Goal: Task Accomplishment & Management: Manage account settings

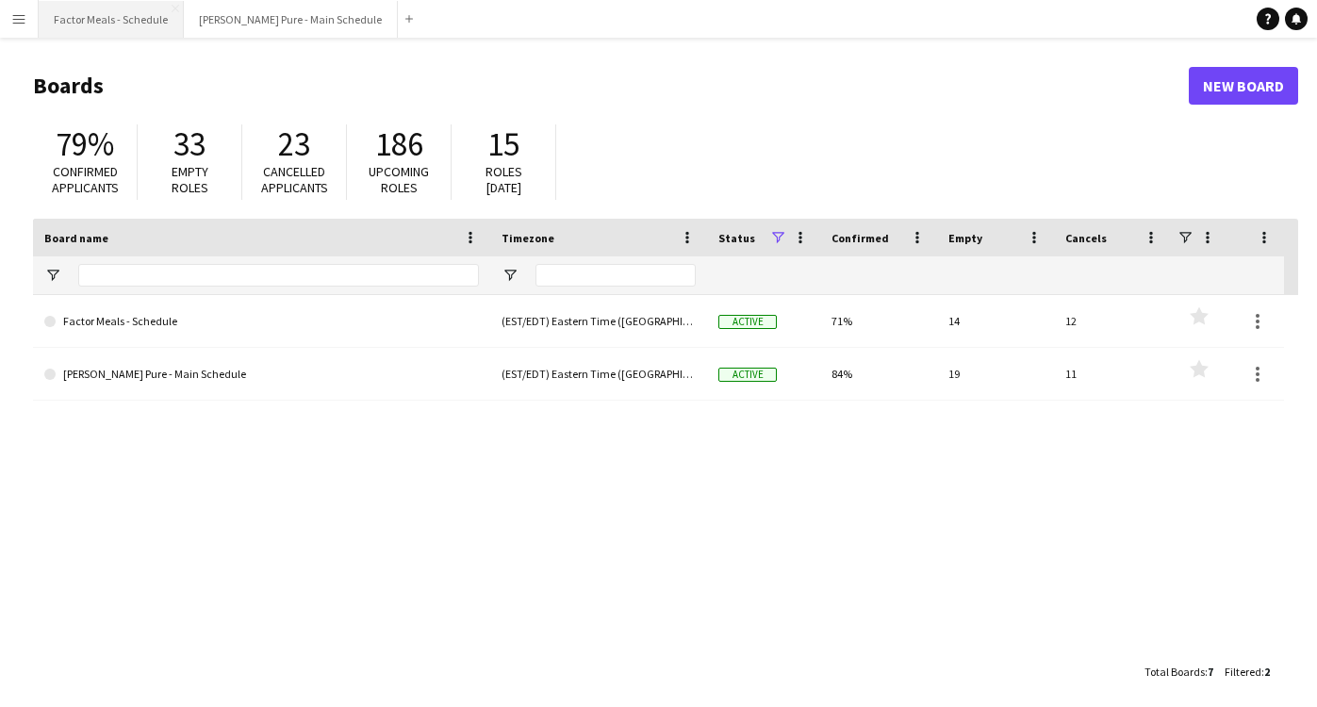
click at [123, 12] on button "Factor Meals - Schedule Close" at bounding box center [111, 19] width 145 height 37
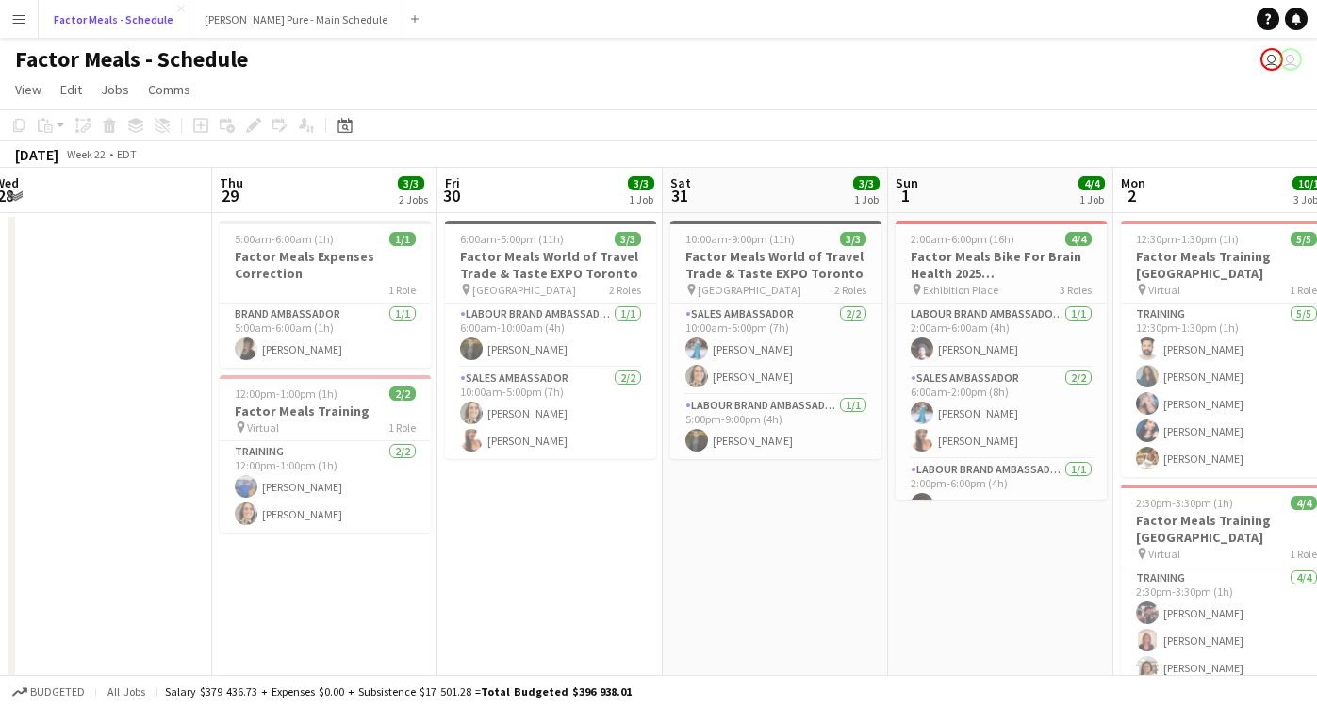
scroll to position [0, 461]
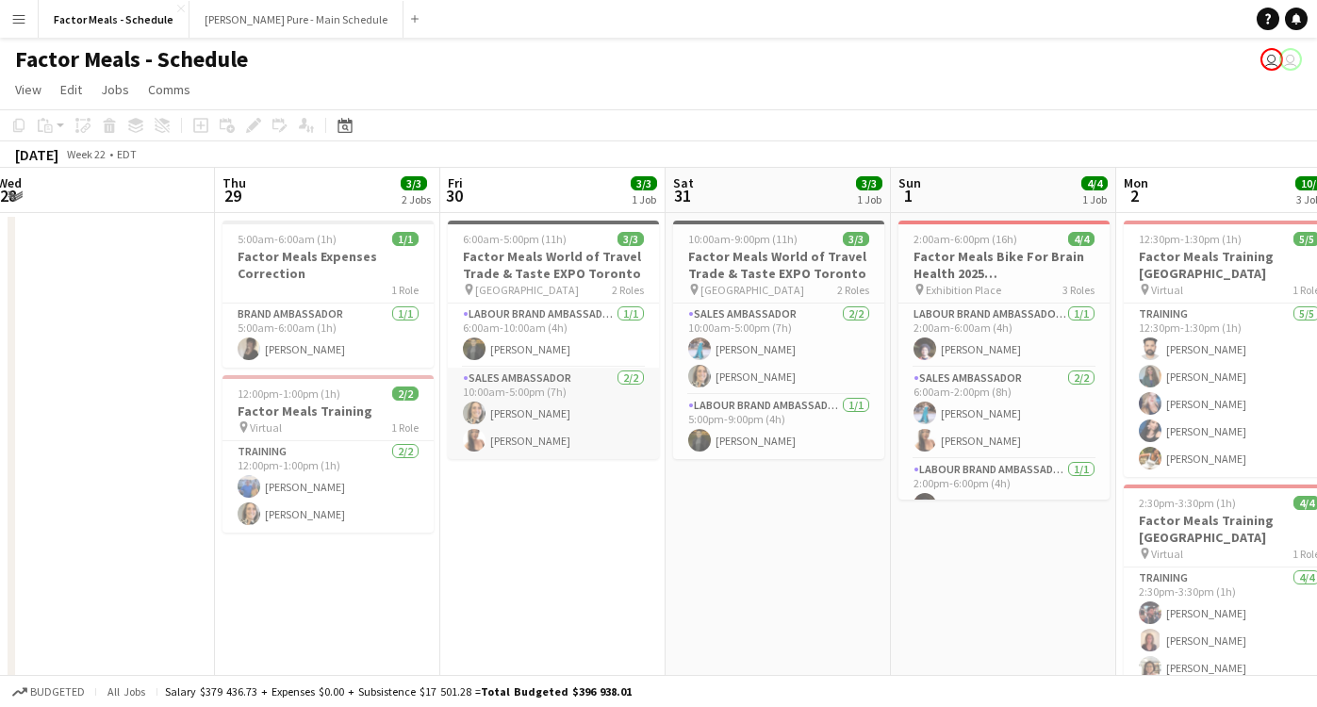
click at [524, 440] on app-card-role "Sales Ambassador [DATE] 10:00am-5:00pm (7h) [PERSON_NAME] [PERSON_NAME] Lung" at bounding box center [553, 413] width 211 height 91
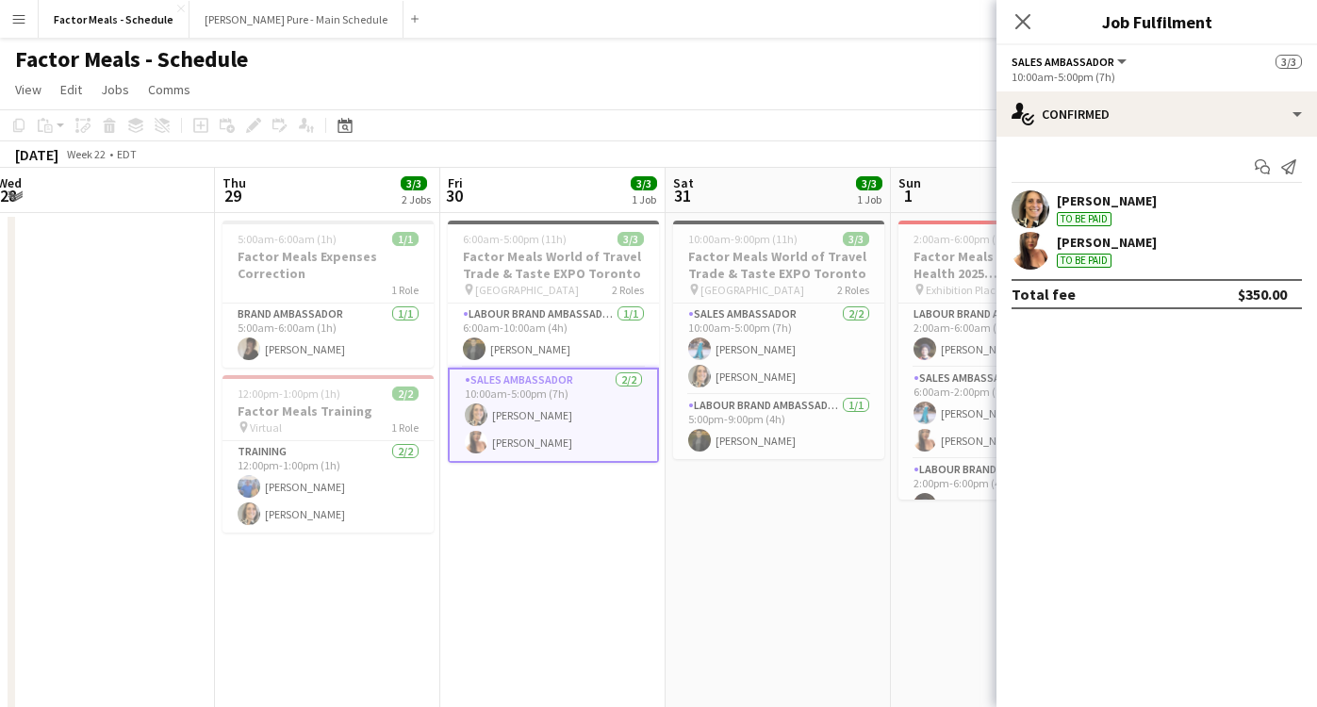
click at [1119, 243] on div "[PERSON_NAME]" at bounding box center [1107, 242] width 100 height 17
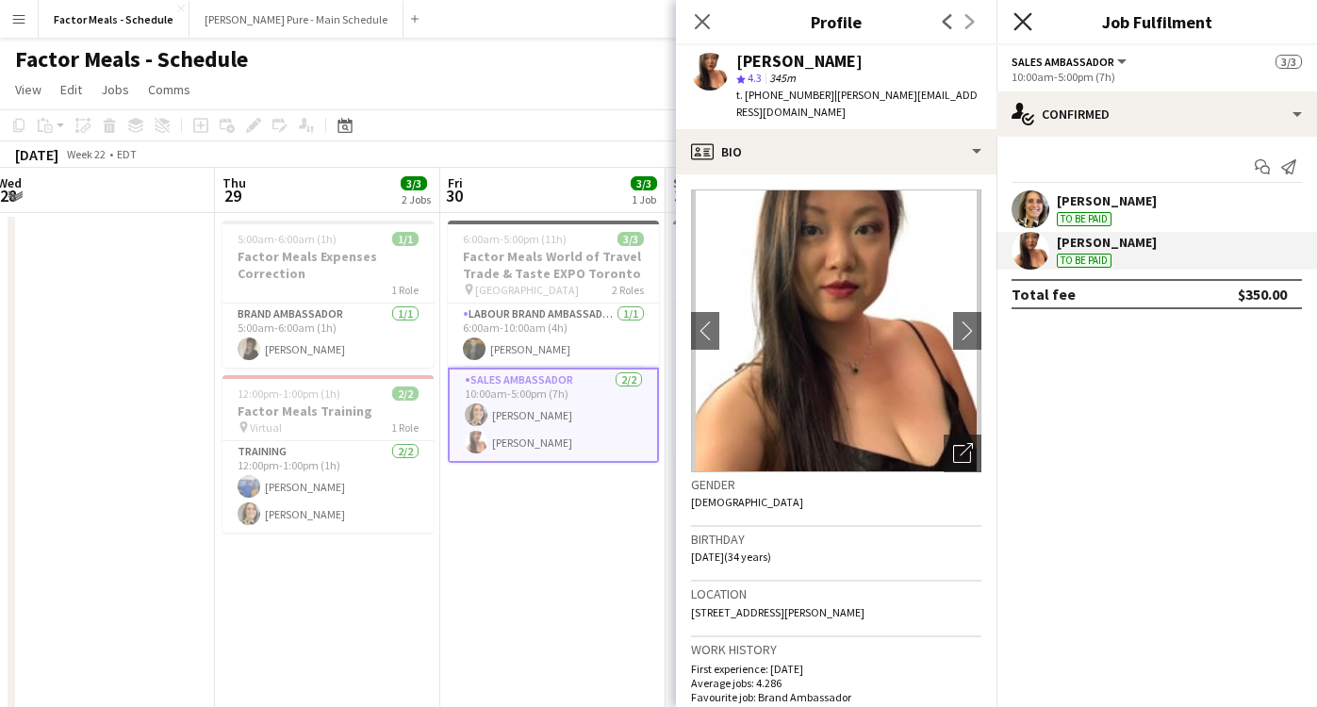
click at [1017, 22] on icon "Close pop-in" at bounding box center [1022, 21] width 18 height 18
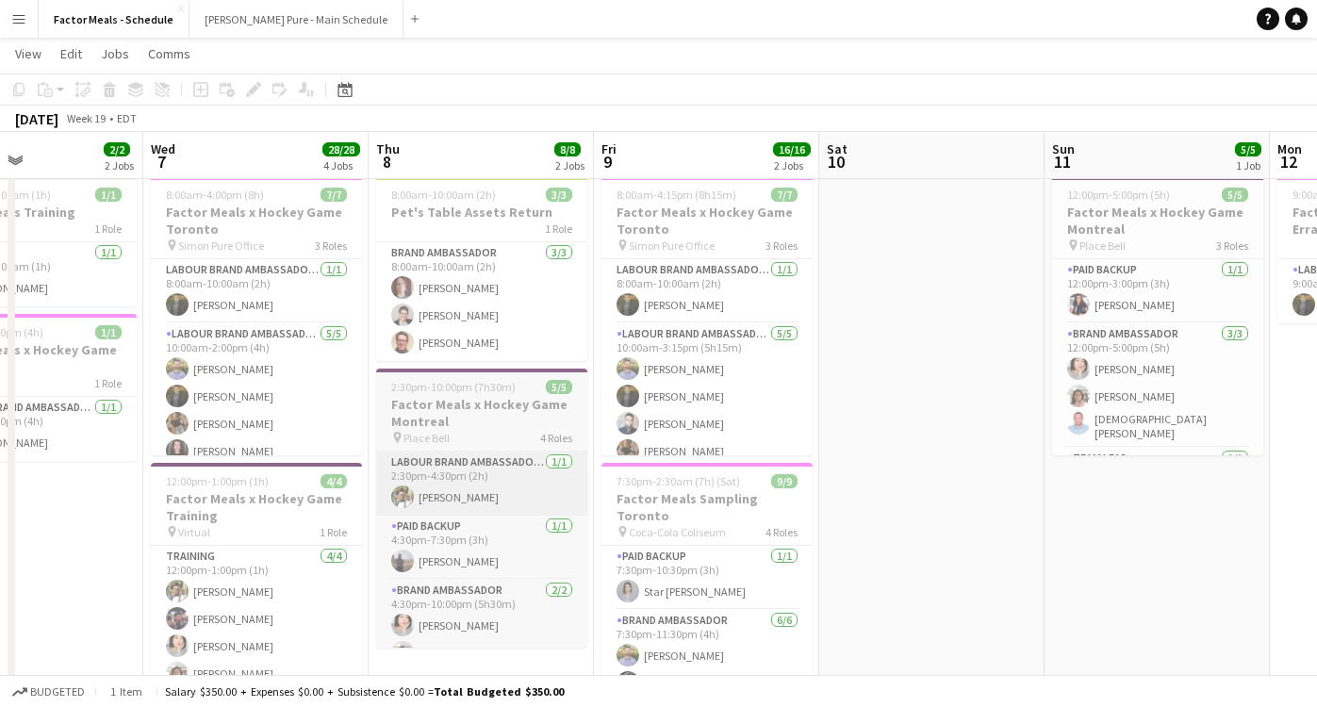
scroll to position [44, 0]
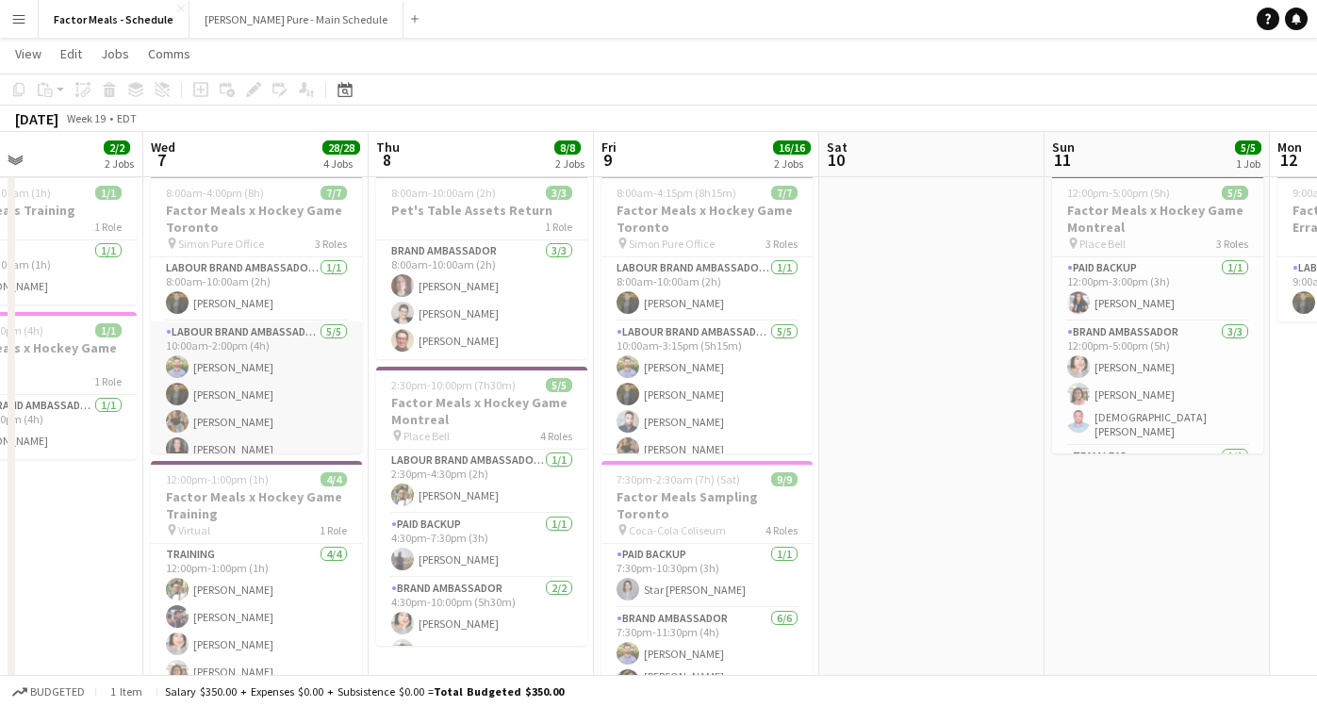
click at [241, 367] on app-card-role "Labour Brand Ambassadors [DATE] 10:00am-2:00pm (4h) [PERSON_NAME] [PERSON_NAME]…" at bounding box center [256, 407] width 211 height 173
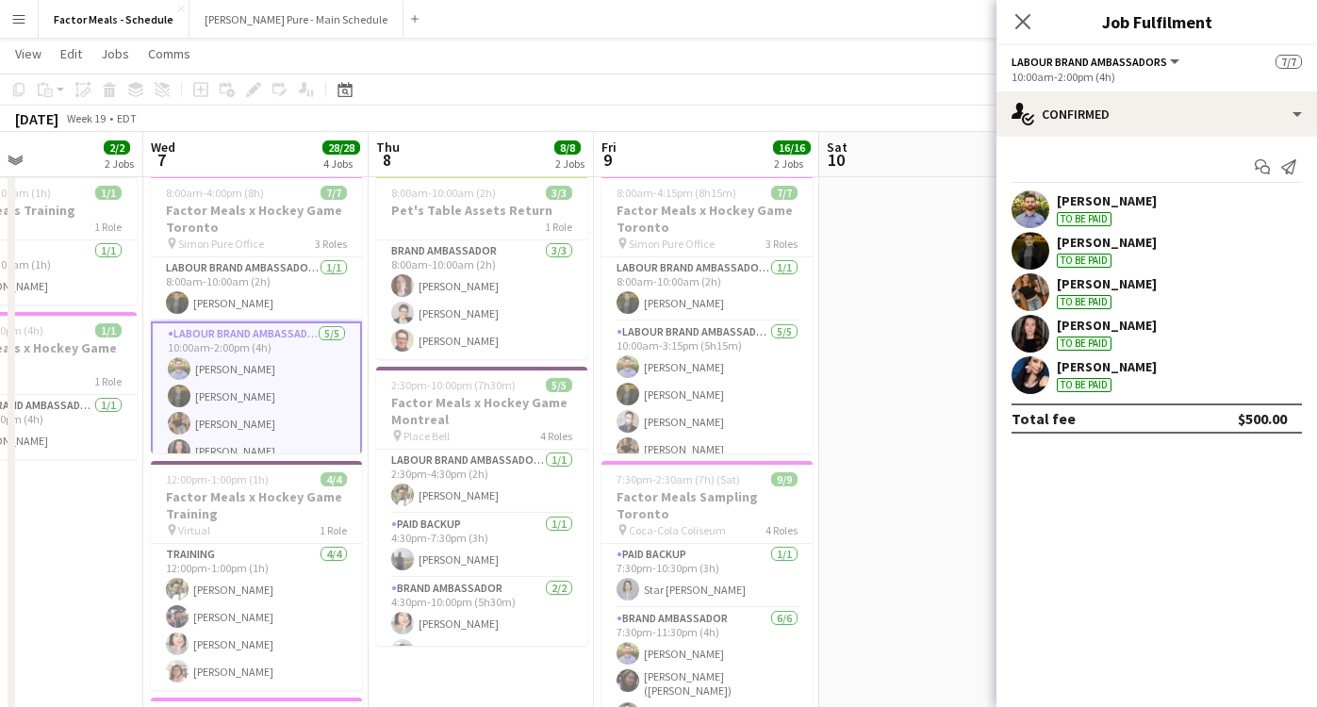
click at [1121, 199] on div "[PERSON_NAME]" at bounding box center [1107, 200] width 100 height 17
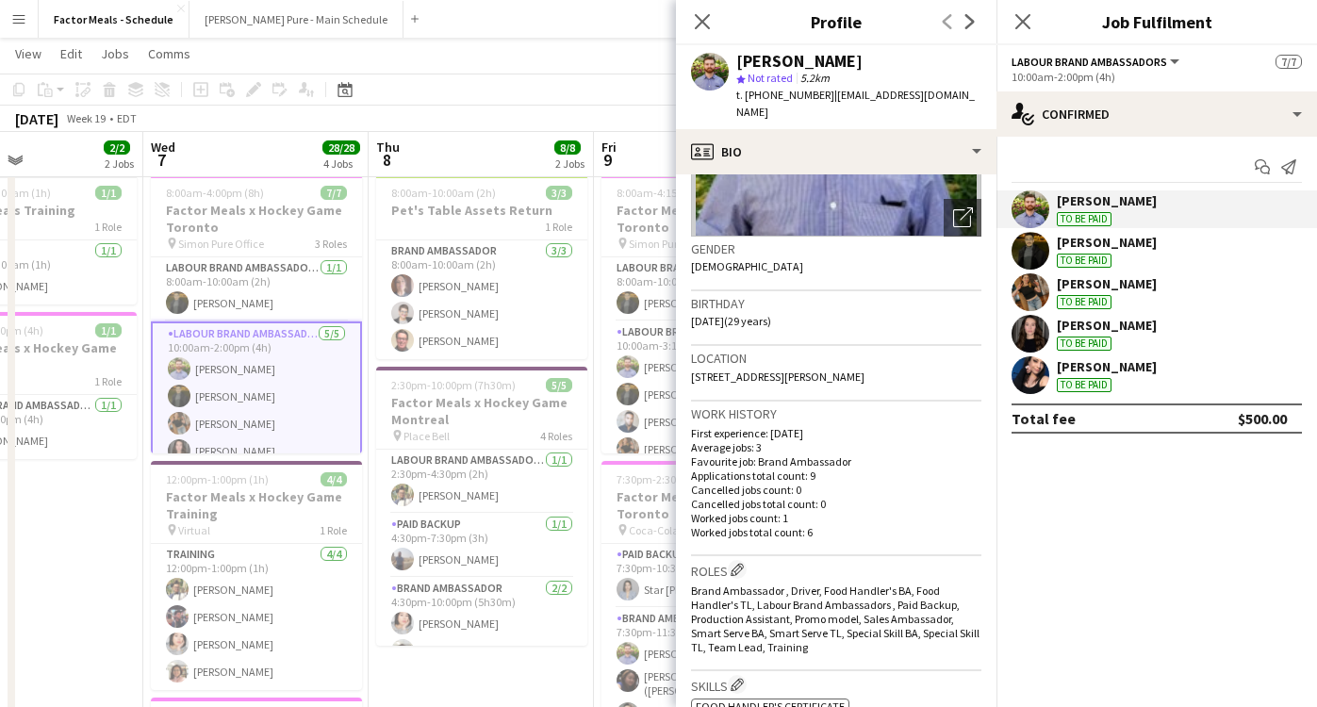
scroll to position [0, 0]
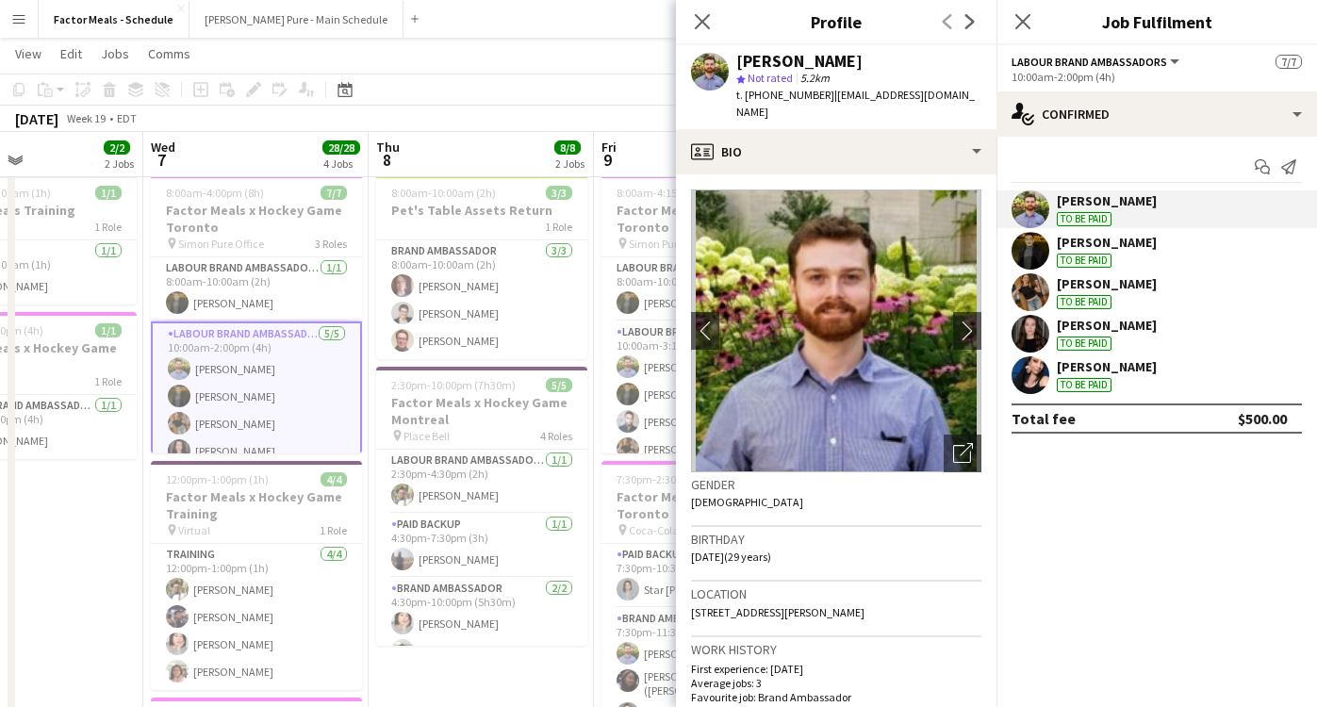
click at [1140, 323] on div "[PERSON_NAME]" at bounding box center [1107, 325] width 100 height 17
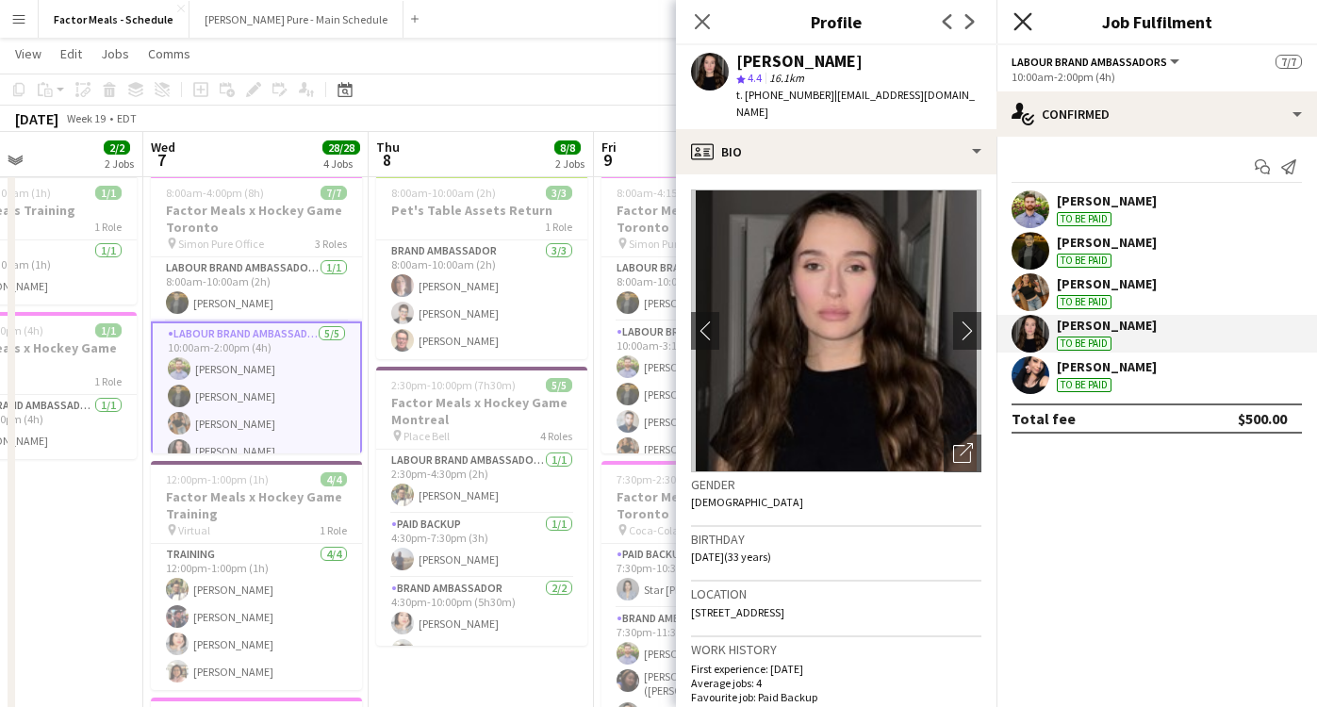
click at [1018, 15] on icon "Close pop-in" at bounding box center [1022, 21] width 18 height 18
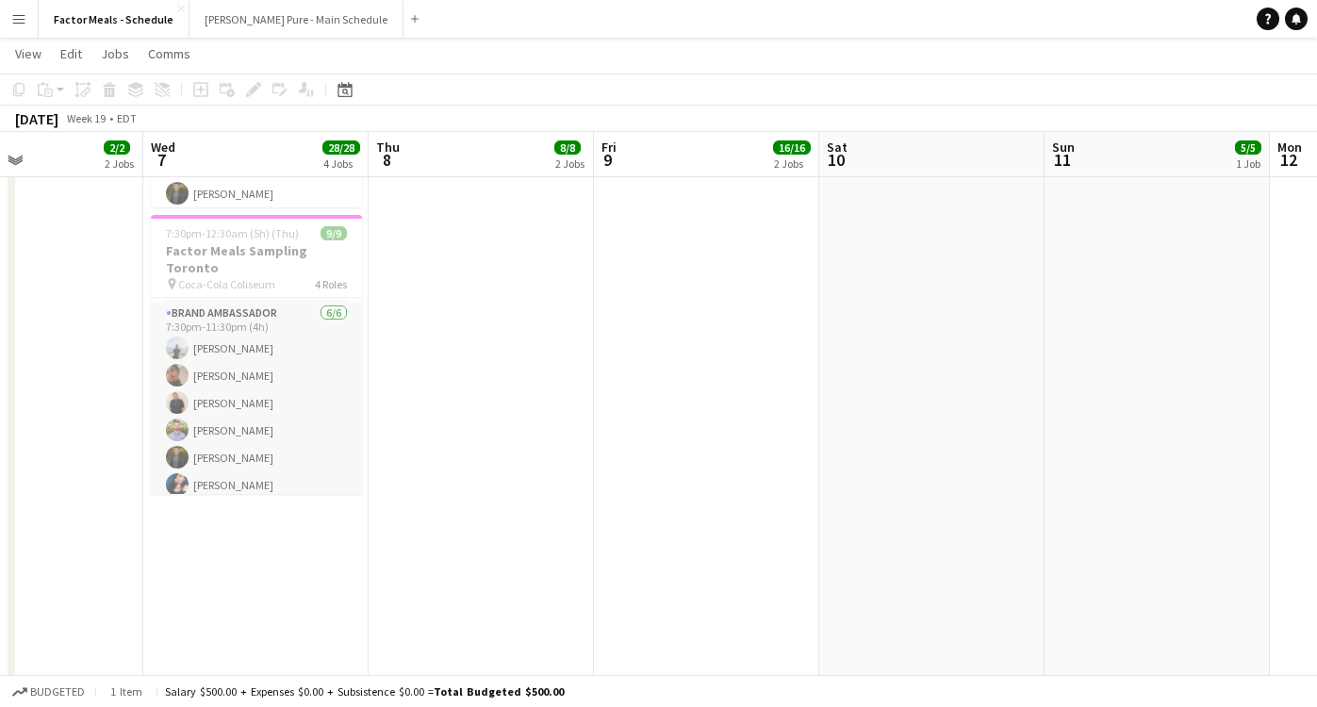
scroll to position [62, 0]
click at [222, 382] on app-card-role "Brand Ambassador [DATE] 7:30pm-11:30pm (4h) [PERSON_NAME] [PERSON_NAME] [PERSON…" at bounding box center [256, 400] width 211 height 201
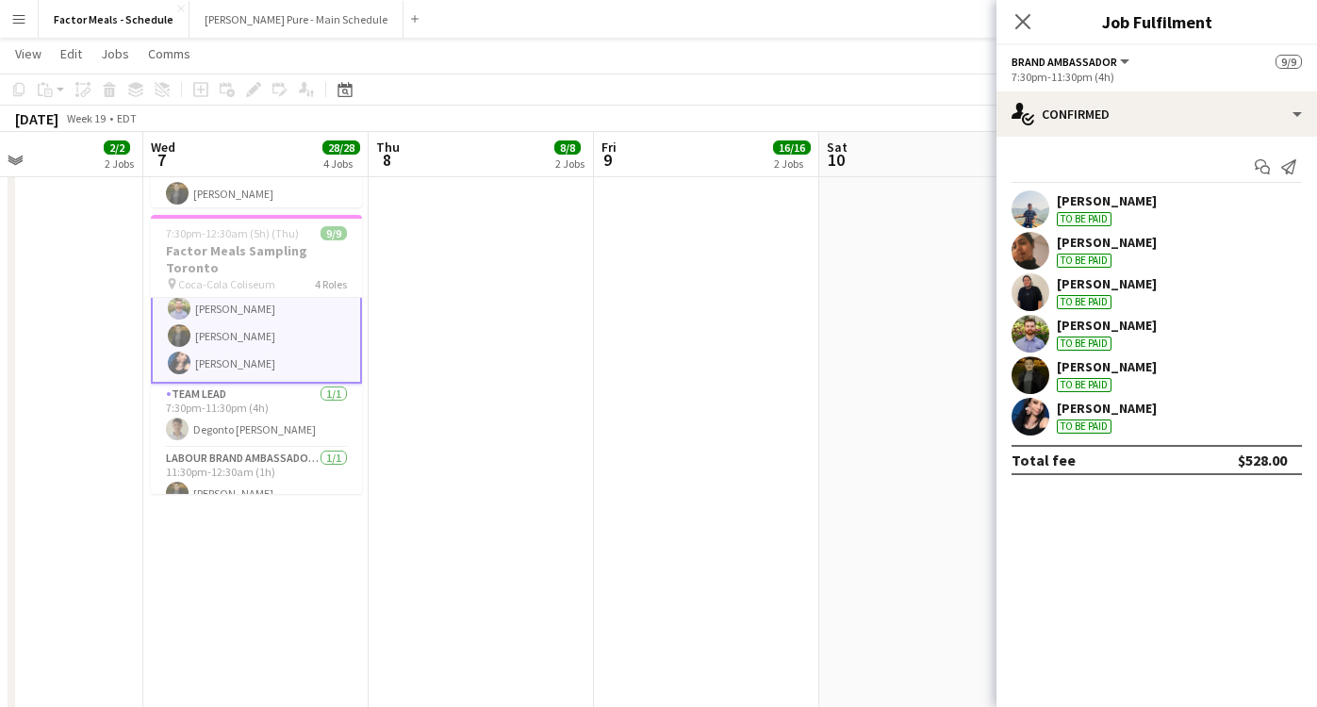
scroll to position [184, 0]
click at [1130, 286] on div "[PERSON_NAME]" at bounding box center [1107, 283] width 100 height 17
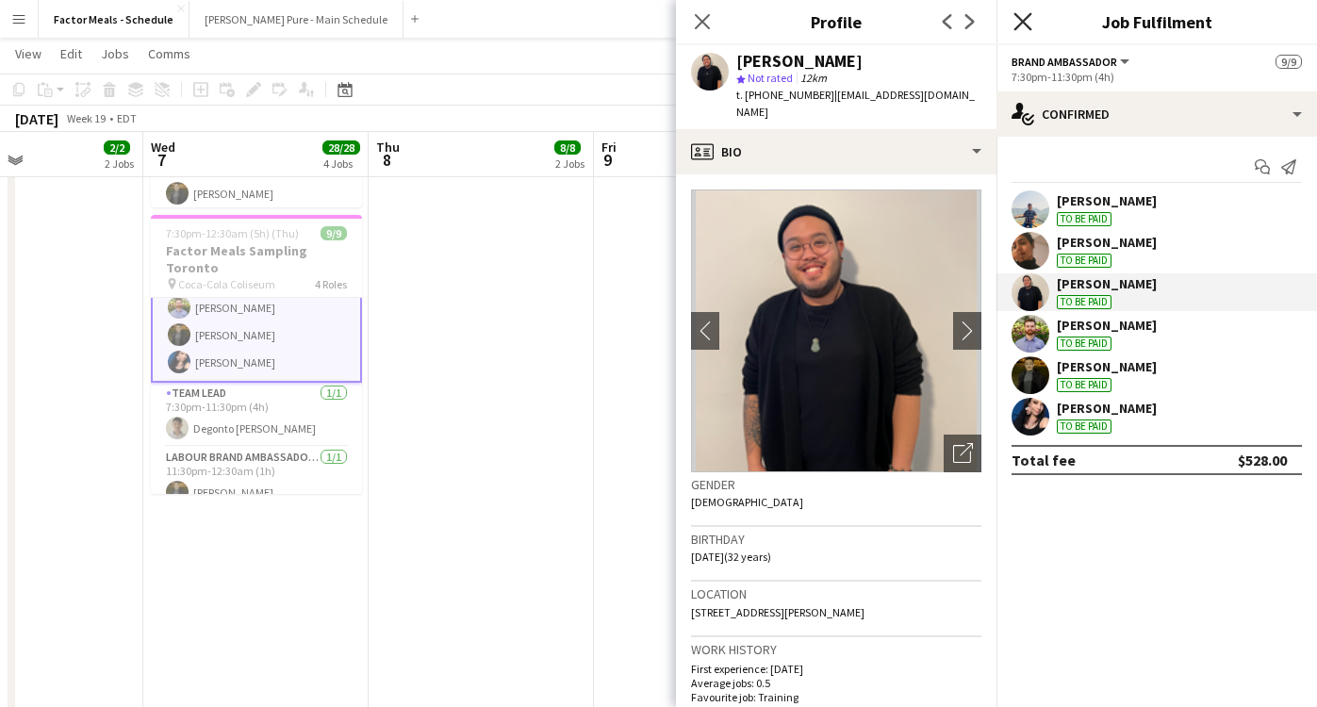
click at [1027, 25] on icon at bounding box center [1022, 21] width 18 height 18
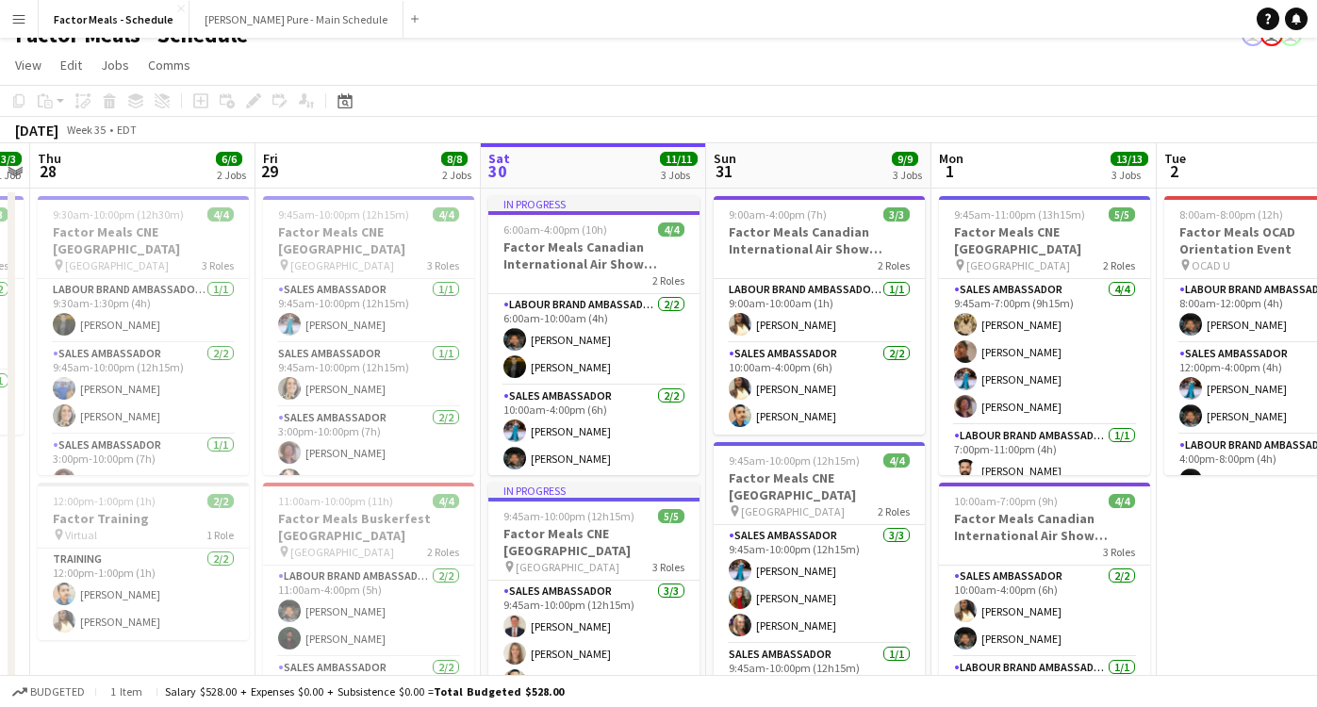
scroll to position [0, 602]
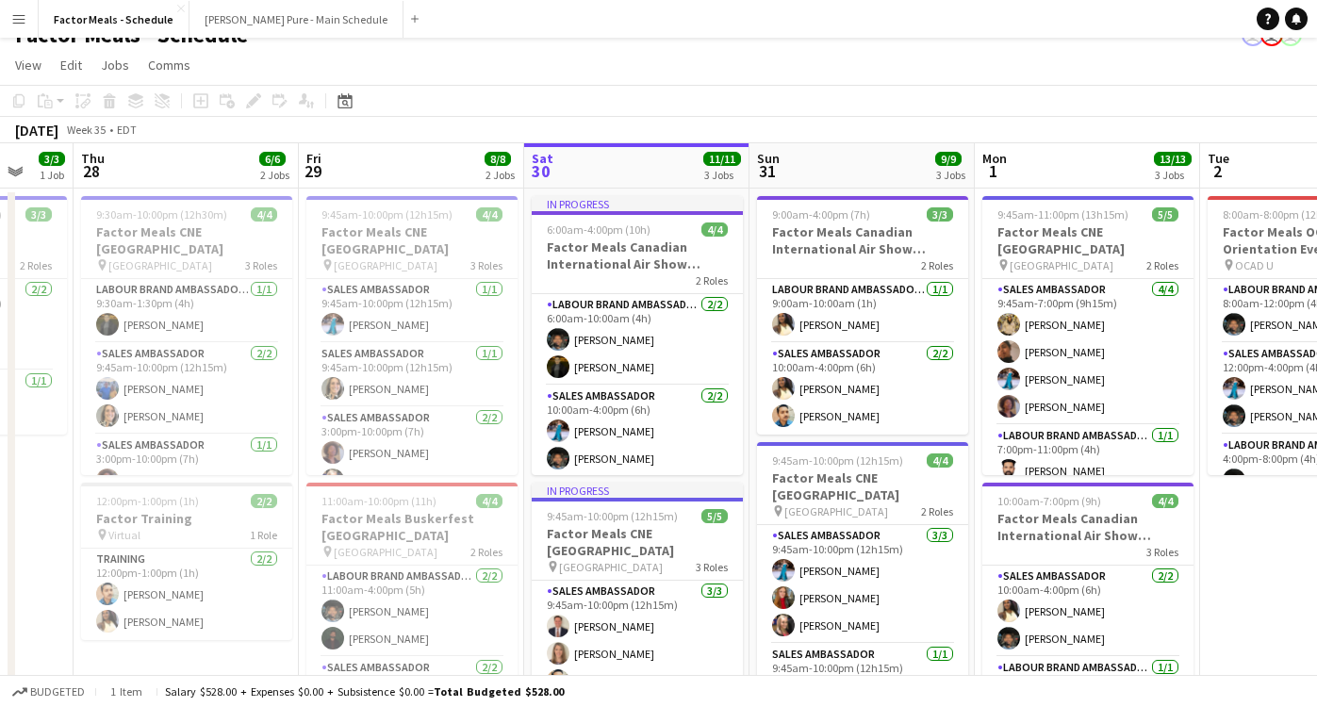
click at [15, 21] on app-icon "Menu" at bounding box center [18, 18] width 15 height 15
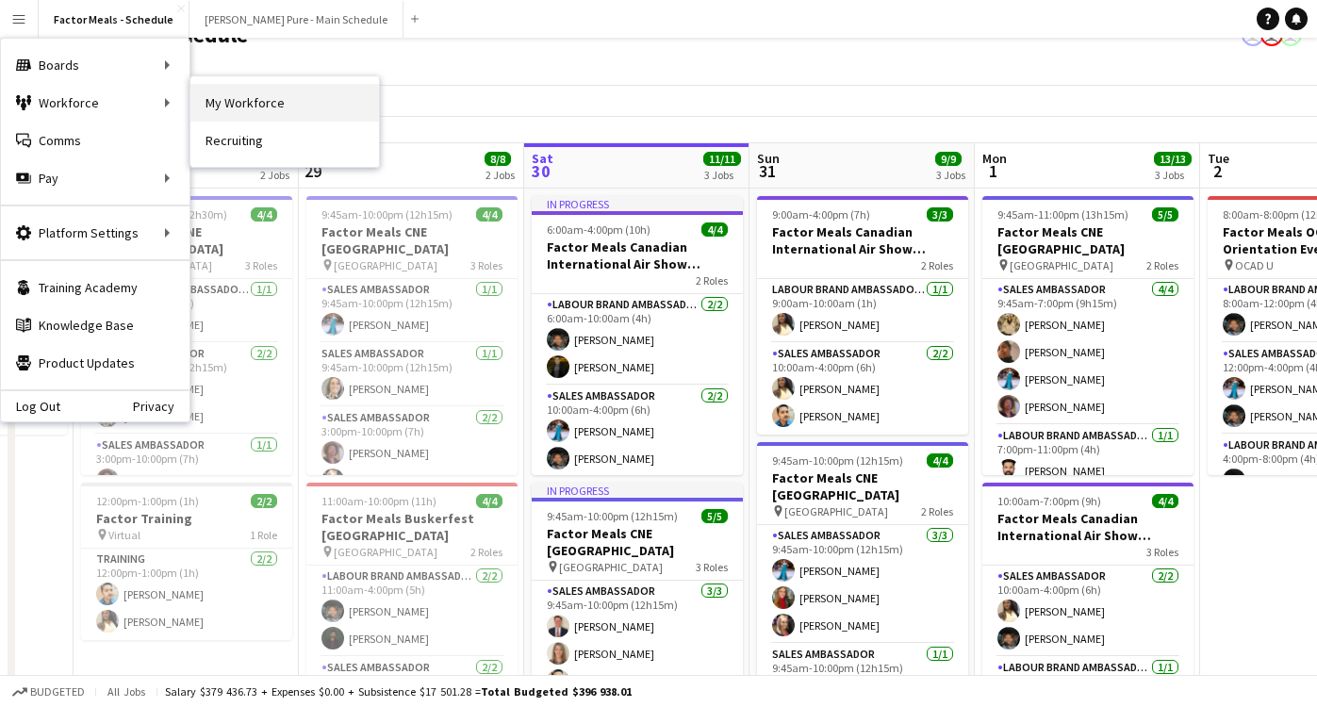
click at [250, 103] on link "My Workforce" at bounding box center [284, 103] width 189 height 38
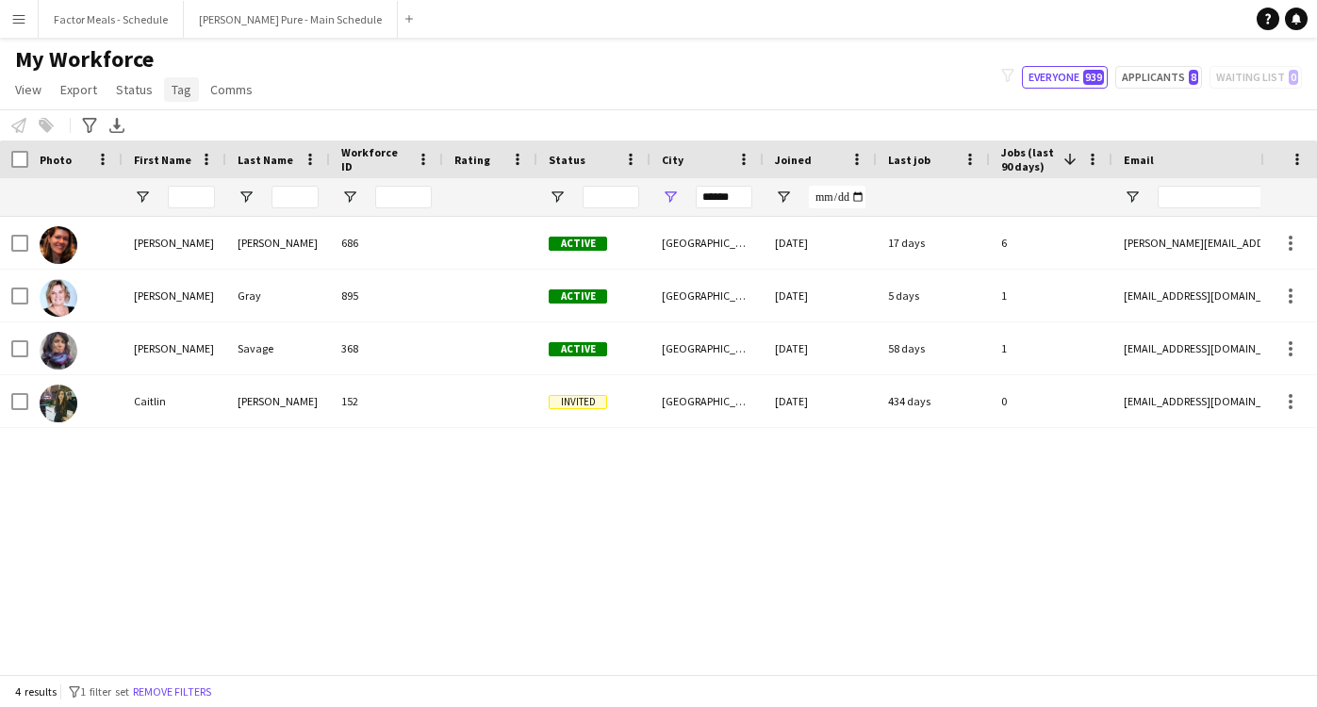
click at [173, 93] on span "Tag" at bounding box center [182, 89] width 20 height 17
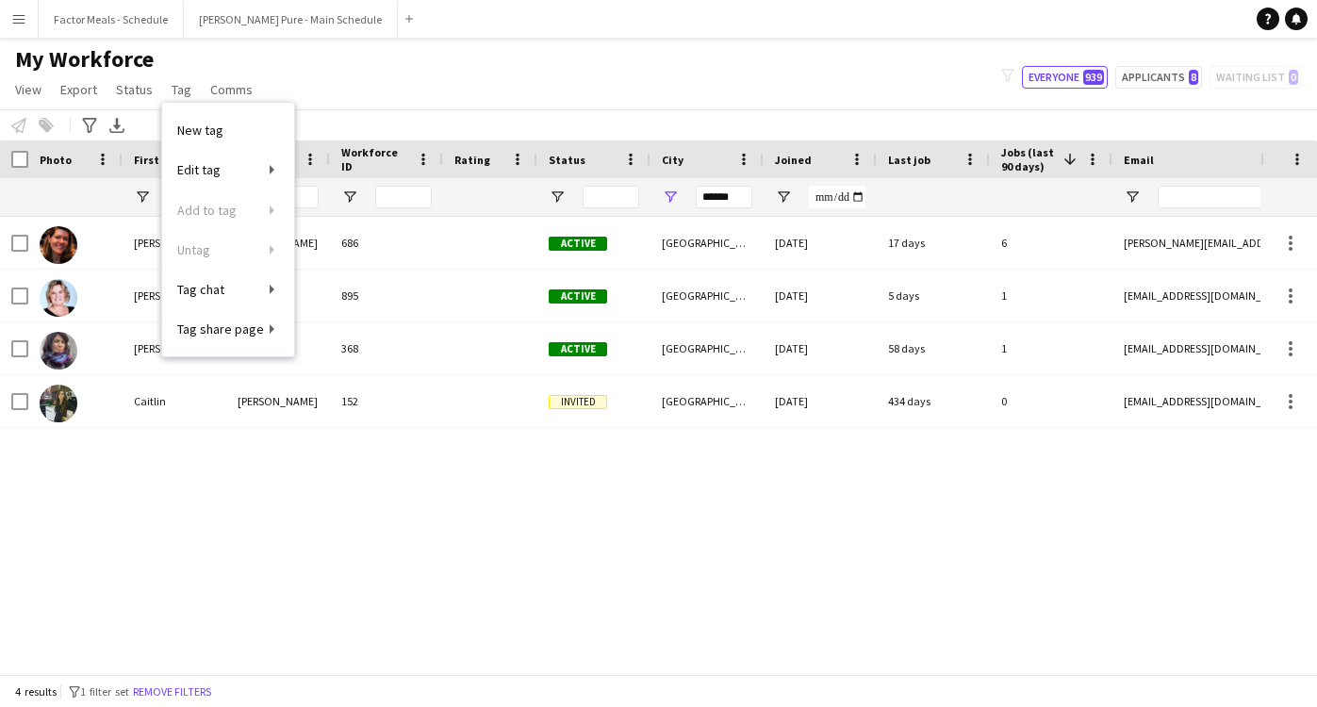
click at [207, 567] on div "[PERSON_NAME] 686 Active [GEOGRAPHIC_DATA] [DATE] 17 days 6 [PERSON_NAME][EMAIL…" at bounding box center [630, 445] width 1260 height 457
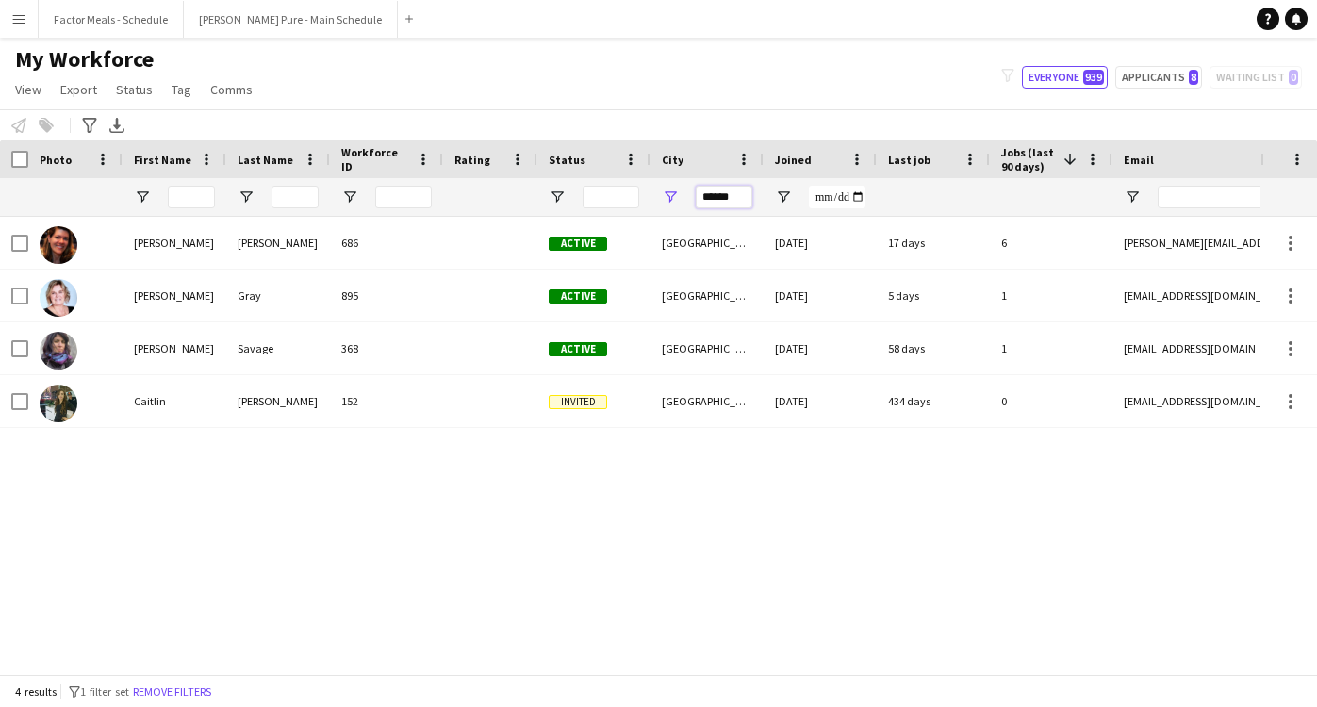
click at [700, 199] on input "******" at bounding box center [724, 197] width 57 height 23
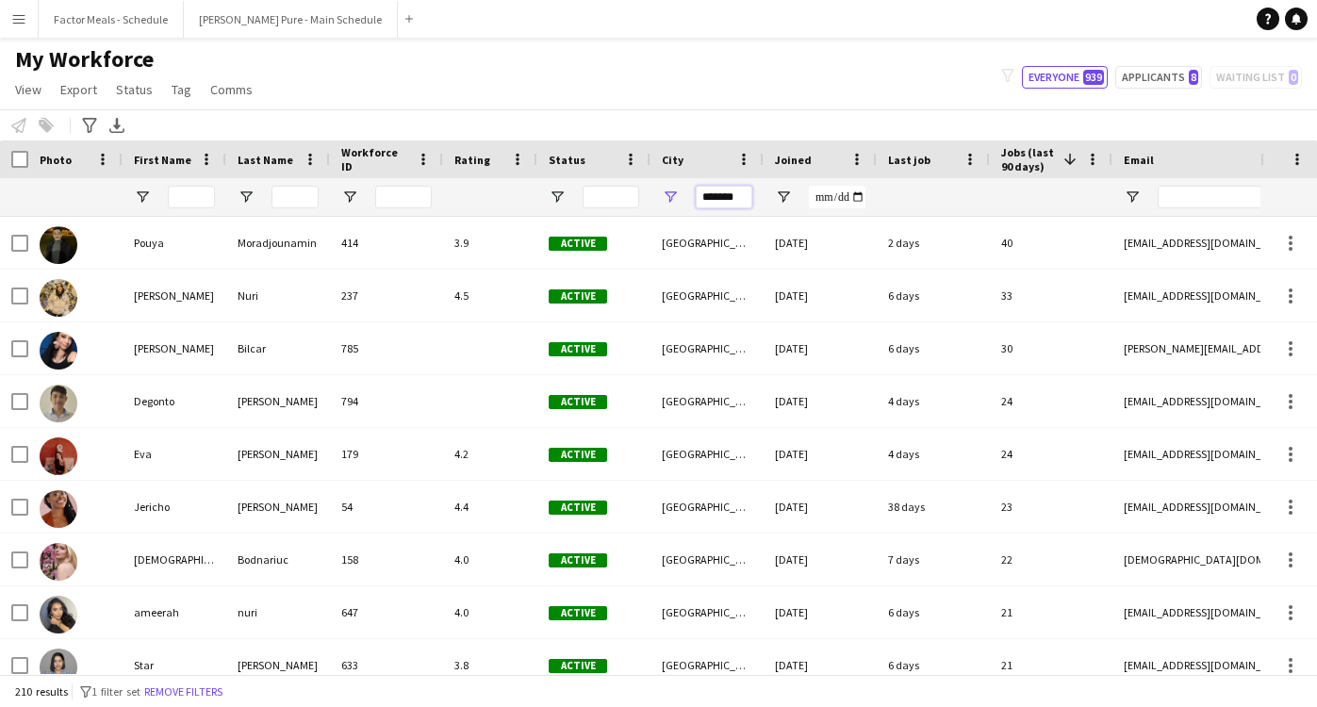
type input "*******"
click at [942, 191] on div at bounding box center [933, 197] width 90 height 38
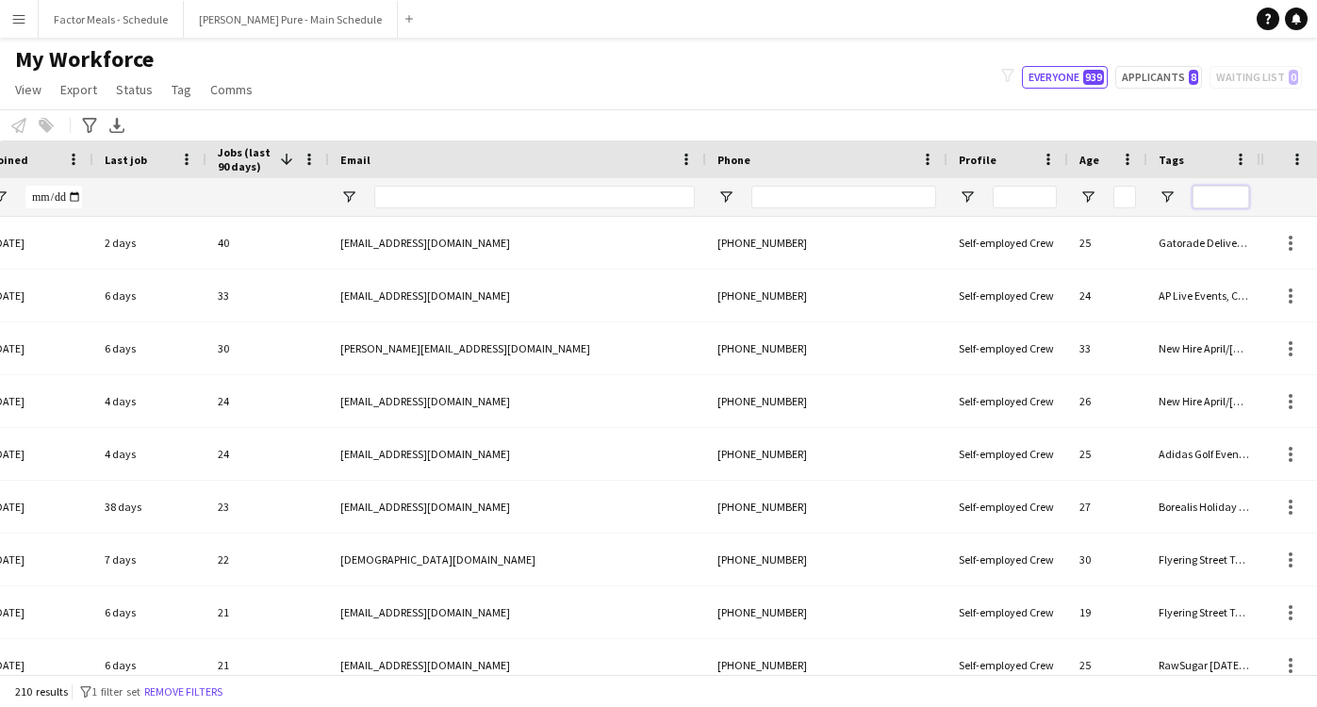
click at [1222, 190] on input "Tags Filter Input" at bounding box center [1221, 197] width 57 height 23
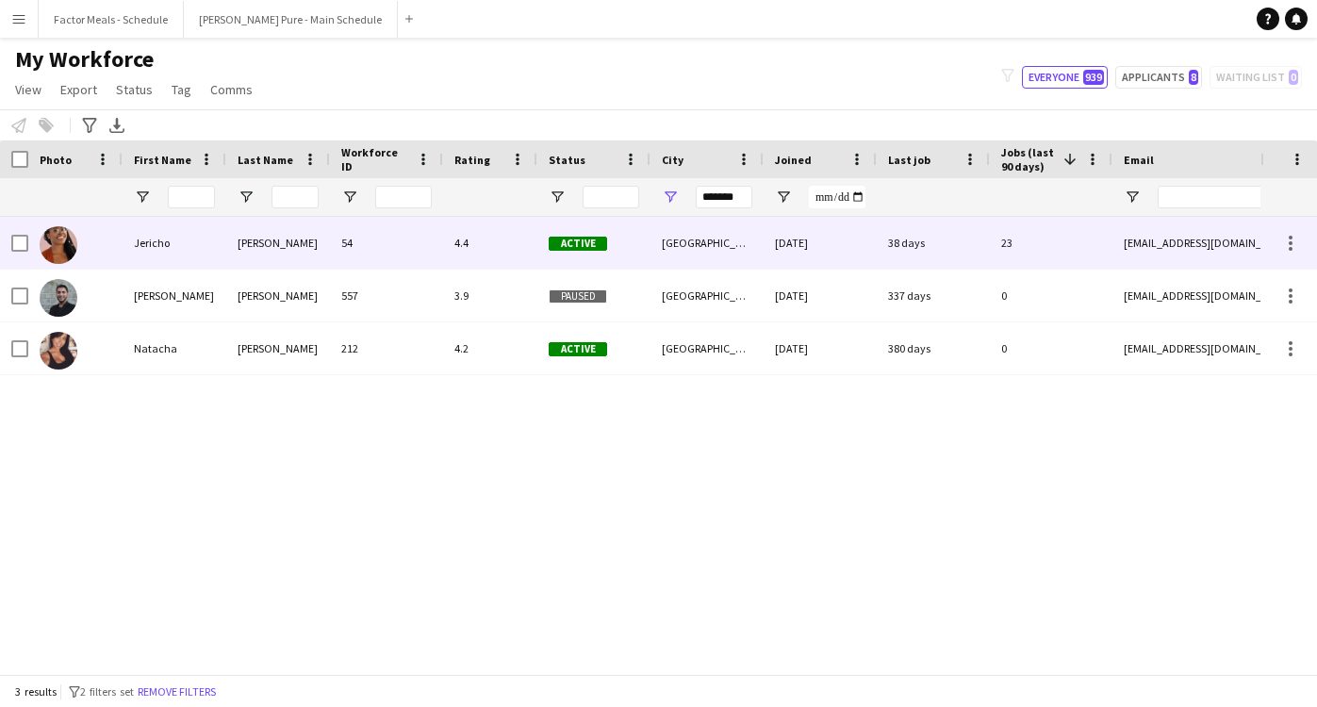
type input "******"
click at [174, 247] on div "Jericho" at bounding box center [175, 243] width 104 height 52
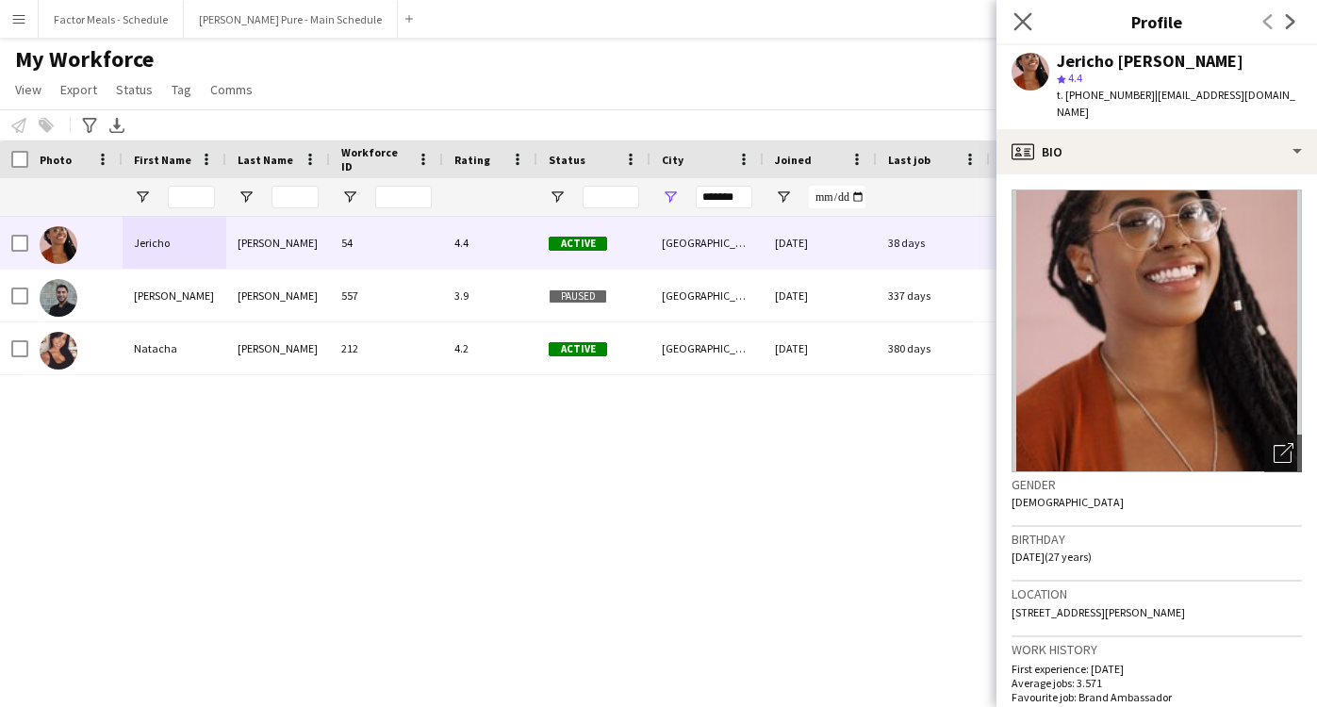
click at [1016, 31] on app-icon "Close pop-in" at bounding box center [1023, 21] width 27 height 27
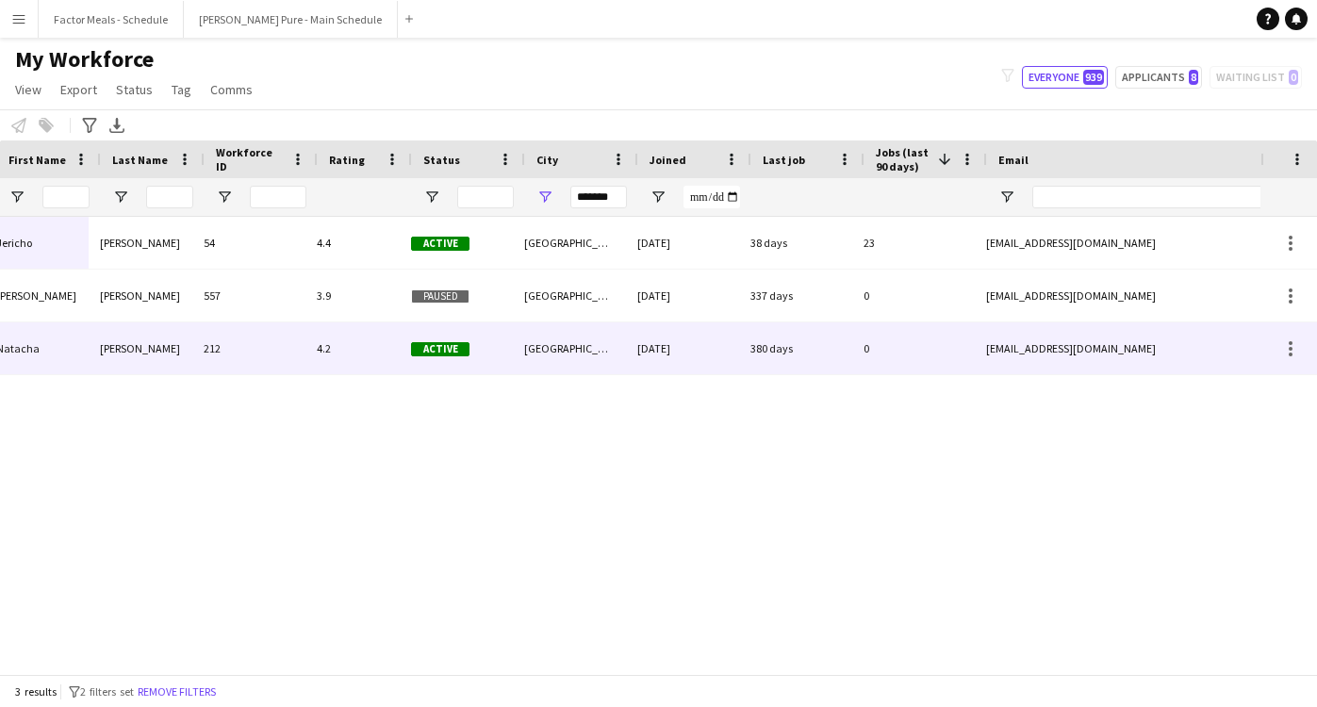
scroll to position [0, 139]
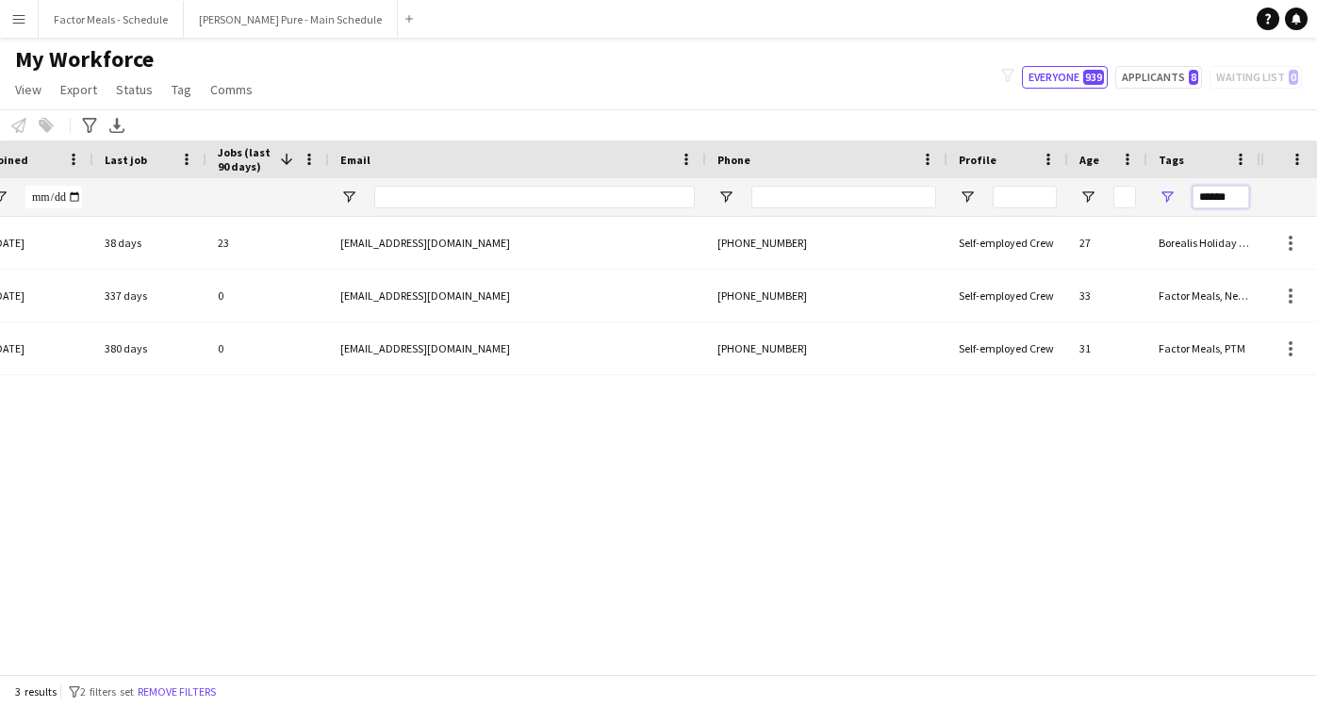
click at [1231, 197] on input "******" at bounding box center [1221, 197] width 57 height 23
type input "*"
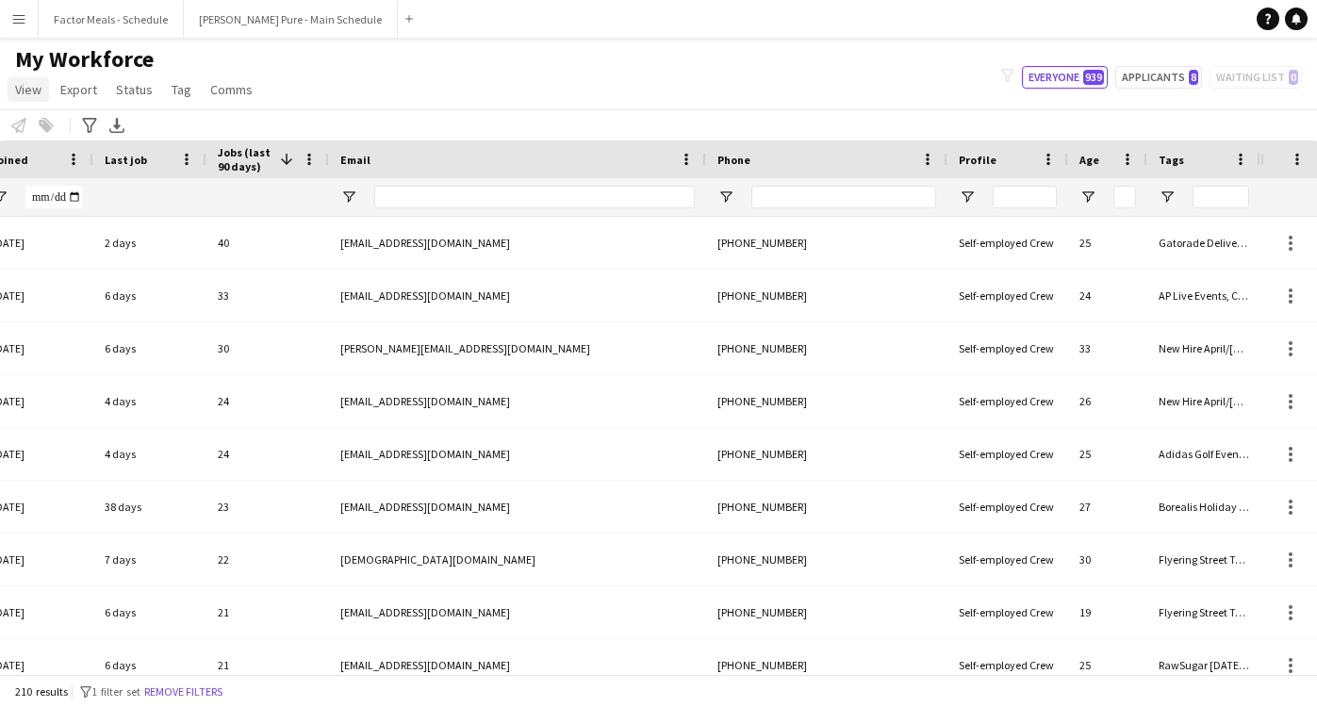
click at [30, 94] on span "View" at bounding box center [28, 89] width 26 height 17
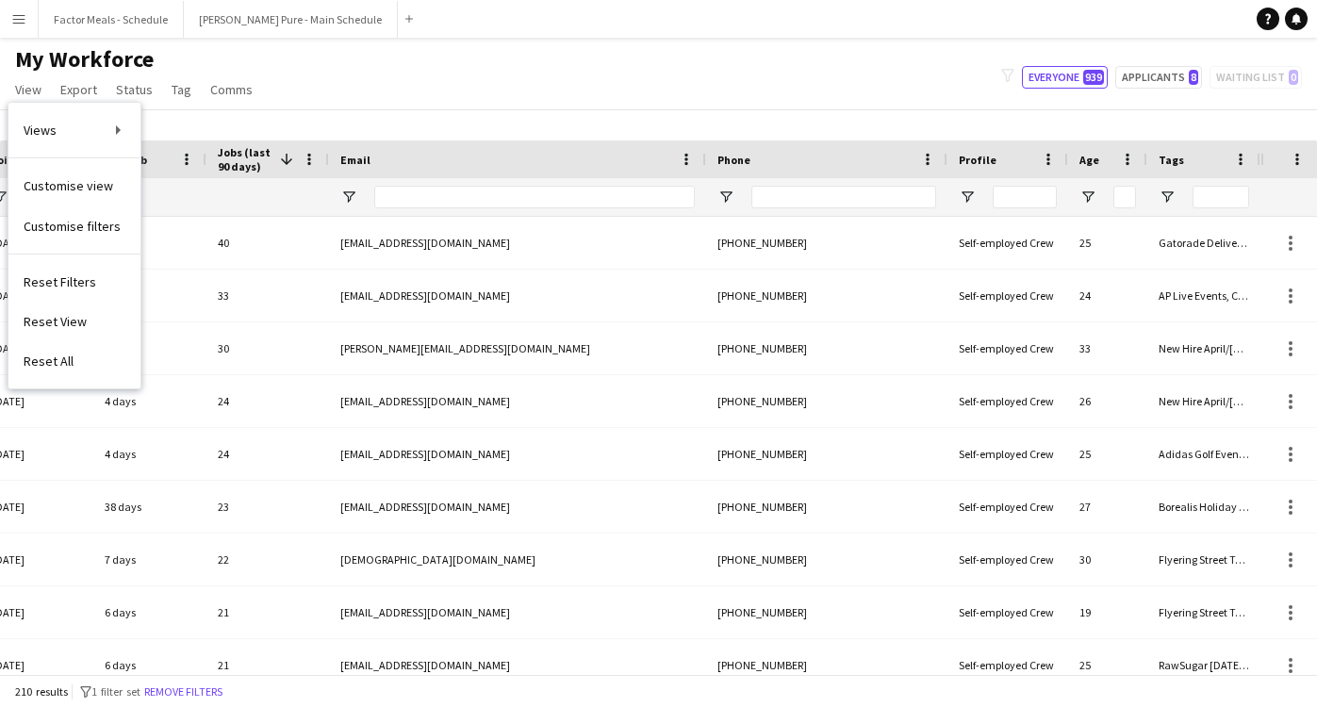
click at [894, 119] on div "Notify workforce Add to tag Select at least one crew to tag him or her. Advance…" at bounding box center [658, 124] width 1317 height 31
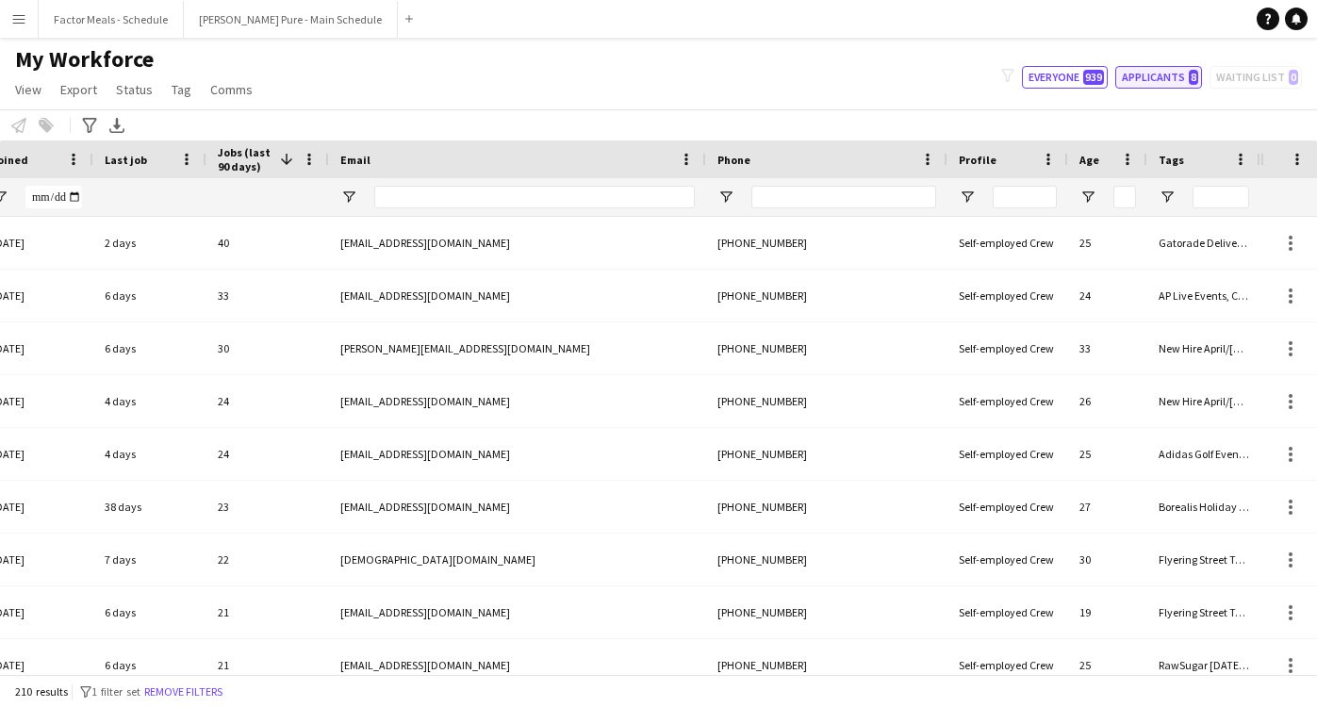
click at [1191, 82] on button "Applicants 8" at bounding box center [1158, 77] width 87 height 23
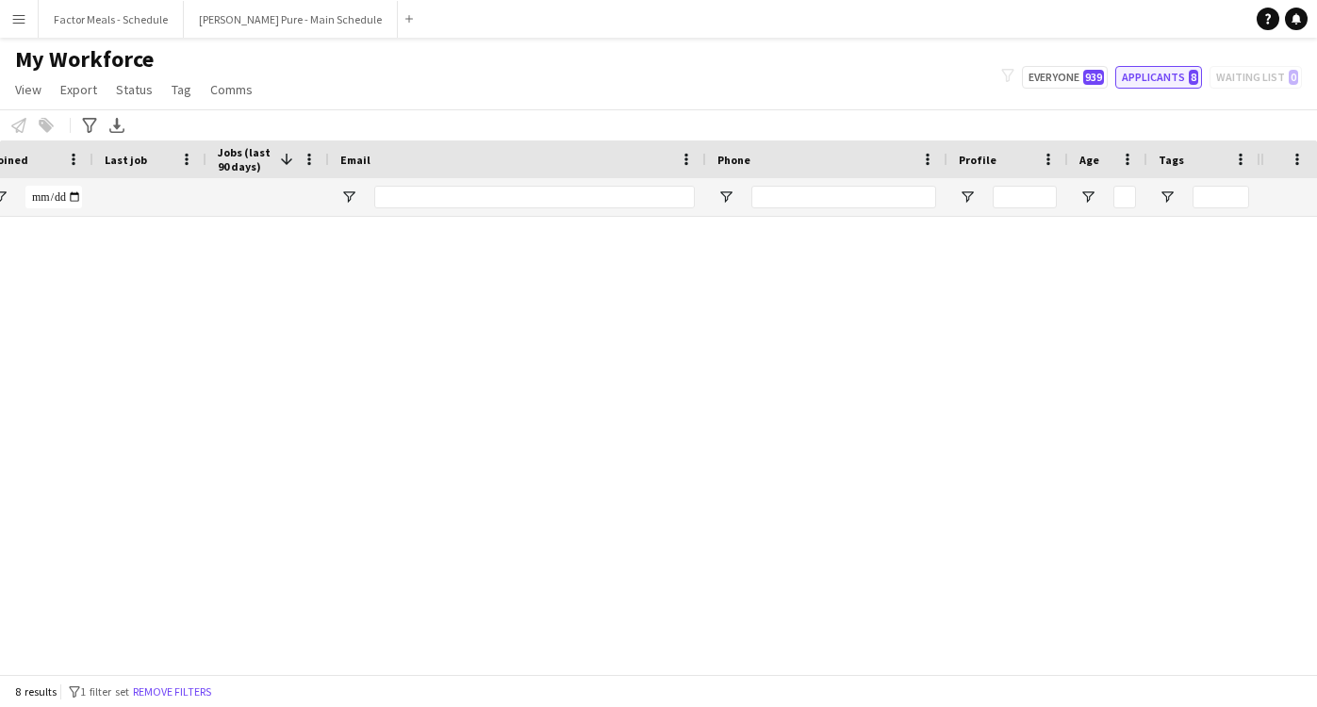
type input "**********"
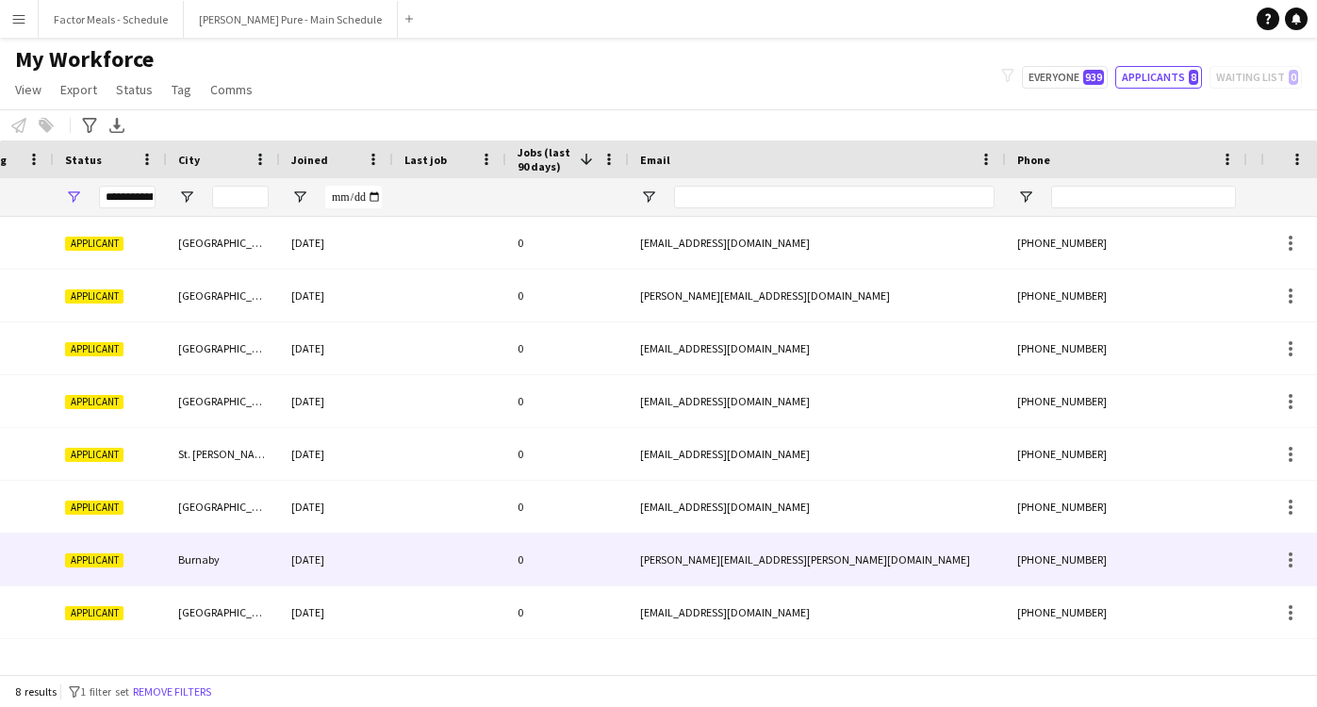
scroll to position [0, 0]
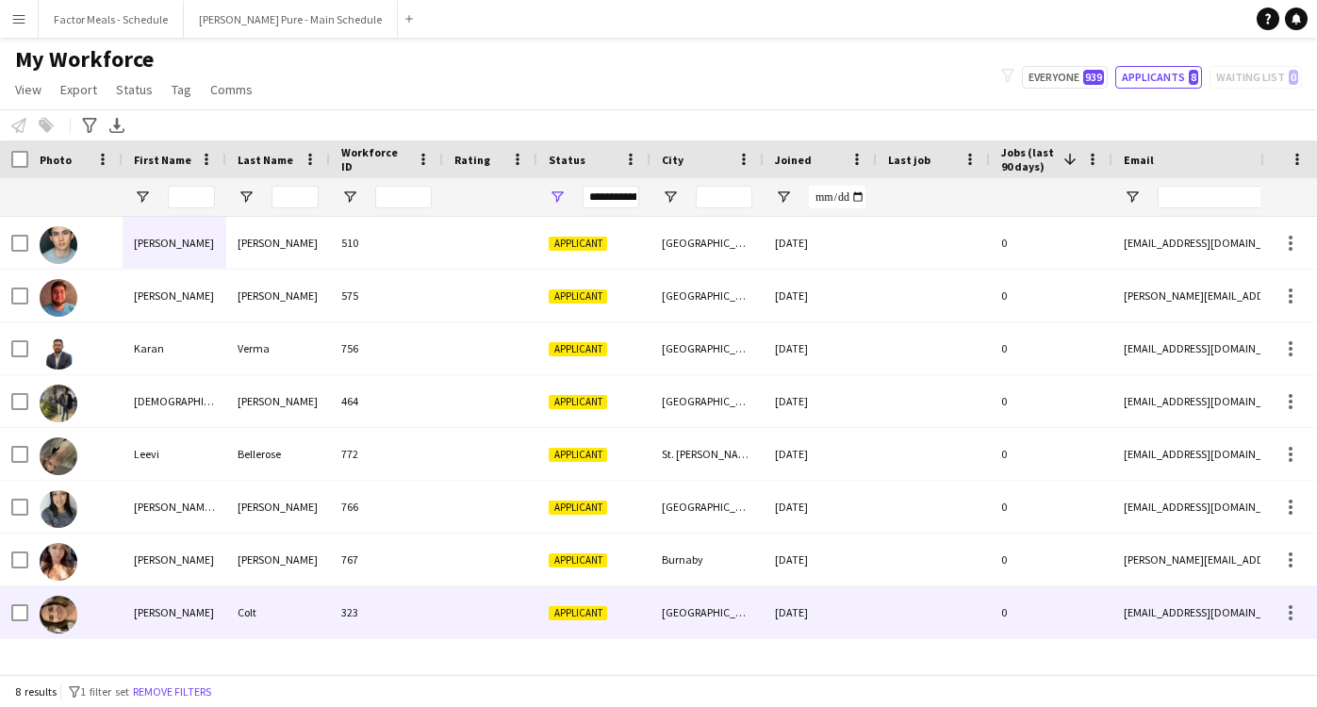
click at [281, 614] on div "Colt" at bounding box center [278, 612] width 104 height 52
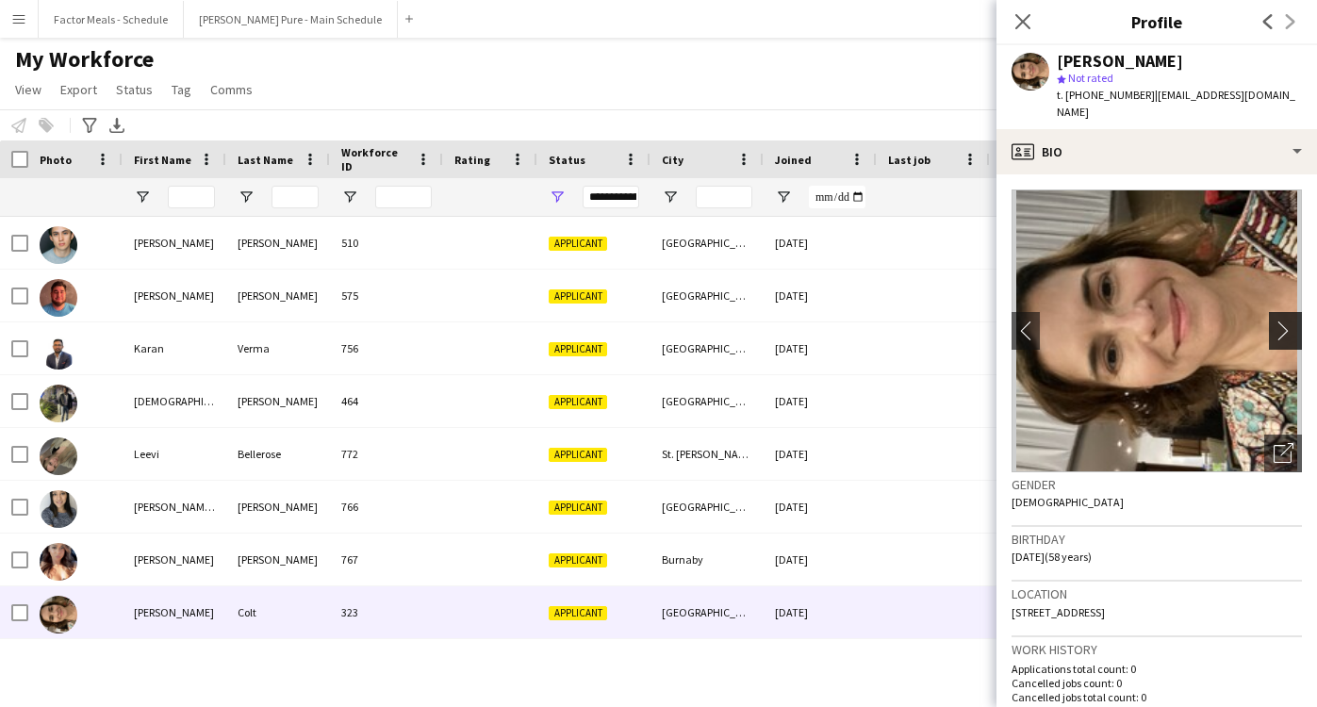
click at [1286, 321] on app-icon "chevron-right" at bounding box center [1288, 331] width 29 height 20
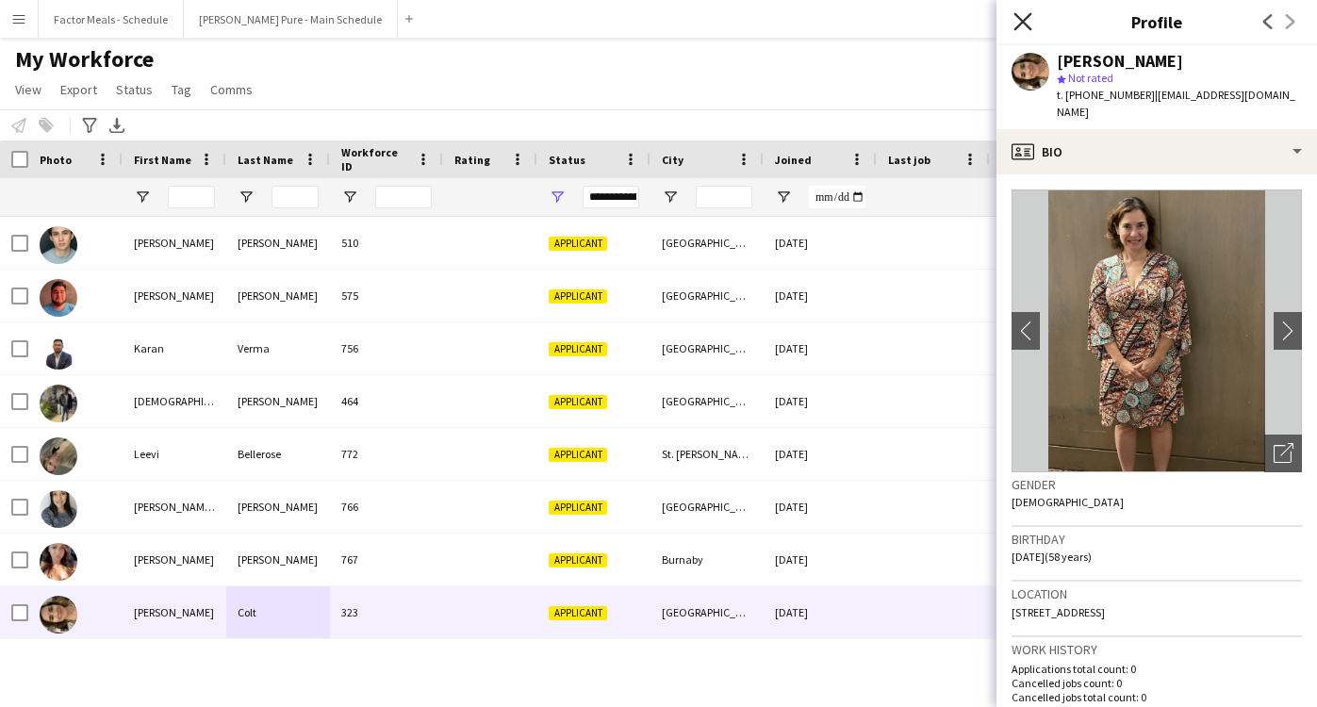
click at [1018, 12] on icon "Close pop-in" at bounding box center [1022, 21] width 18 height 18
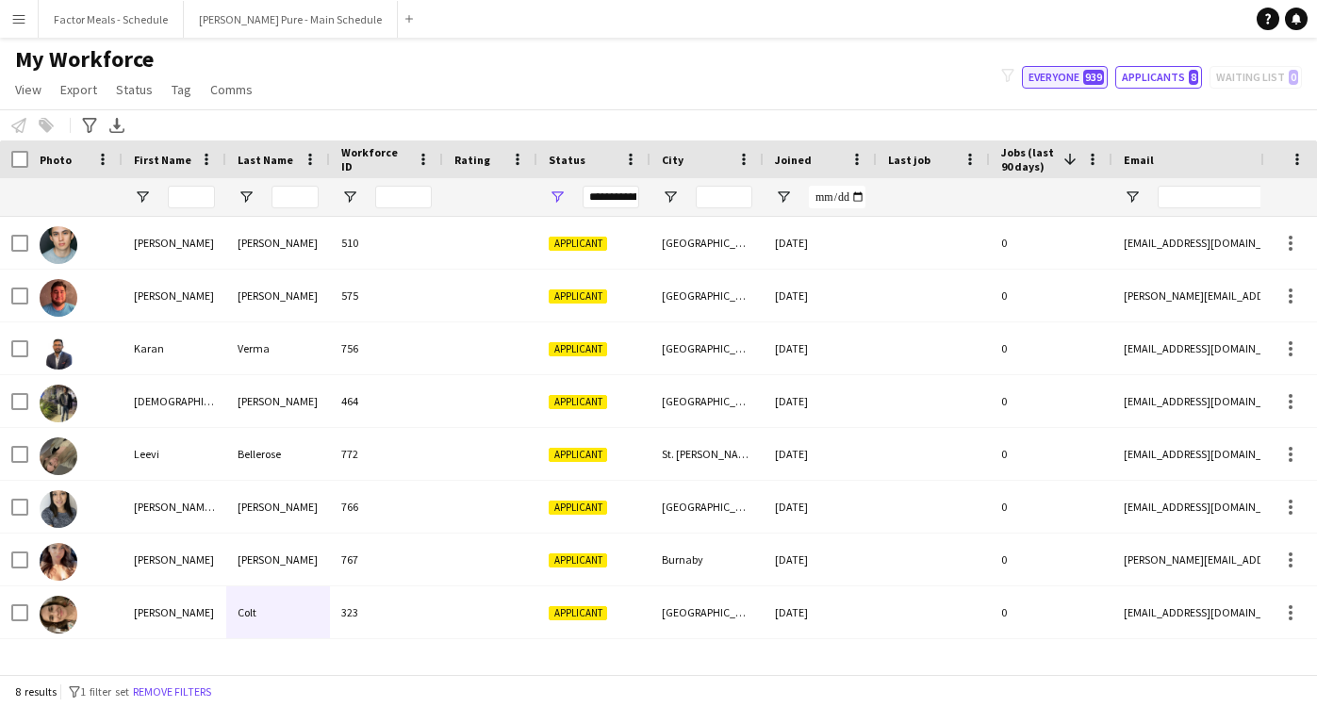
click at [1096, 72] on span "939" at bounding box center [1093, 77] width 21 height 15
type input "**********"
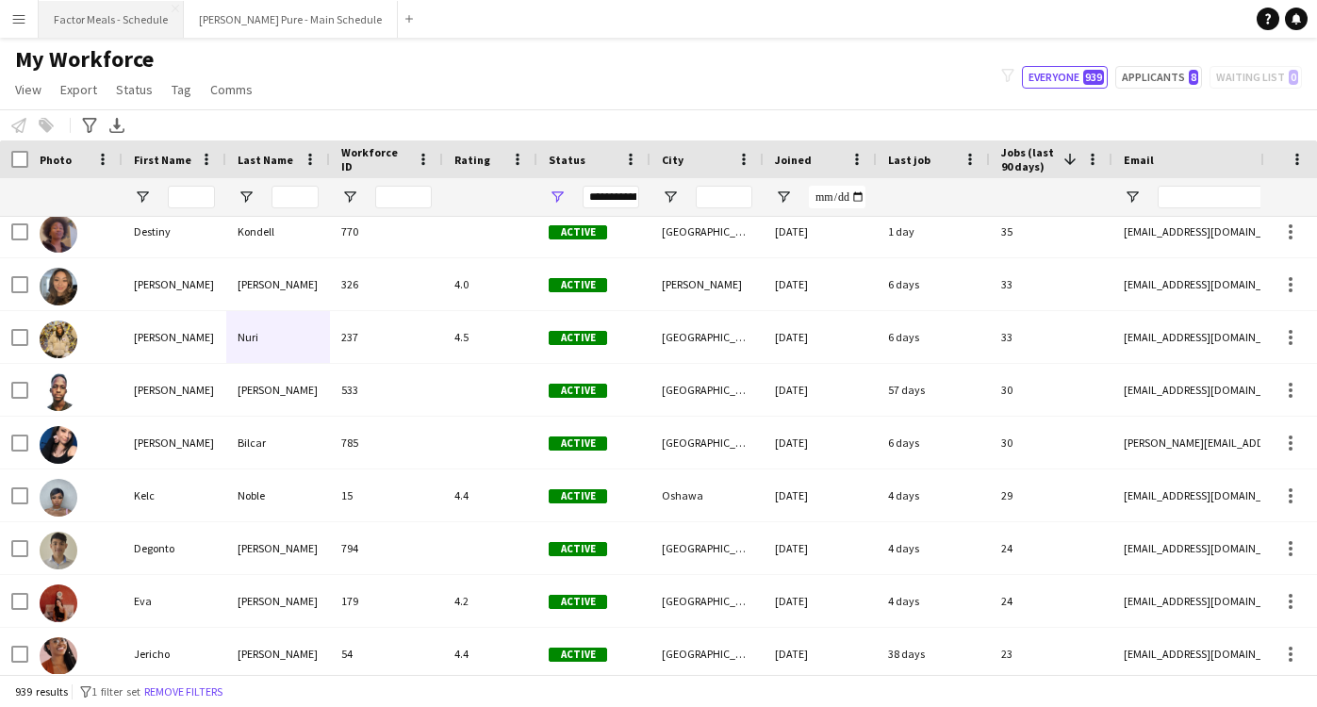
click at [125, 25] on button "Factor Meals - Schedule Close" at bounding box center [111, 19] width 145 height 37
